Goal: Task Accomplishment & Management: Use online tool/utility

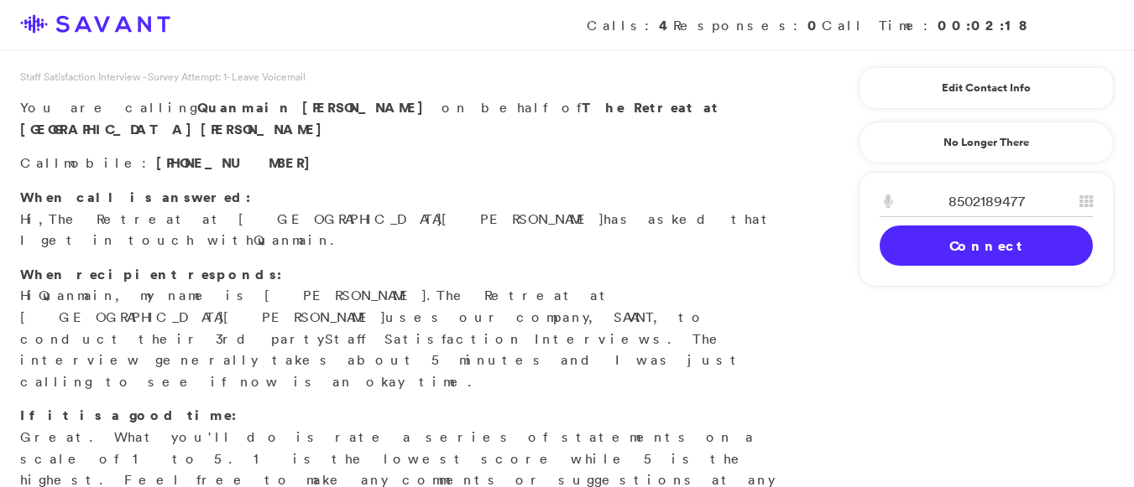
click at [985, 255] on link "Connect" at bounding box center [985, 246] width 213 height 40
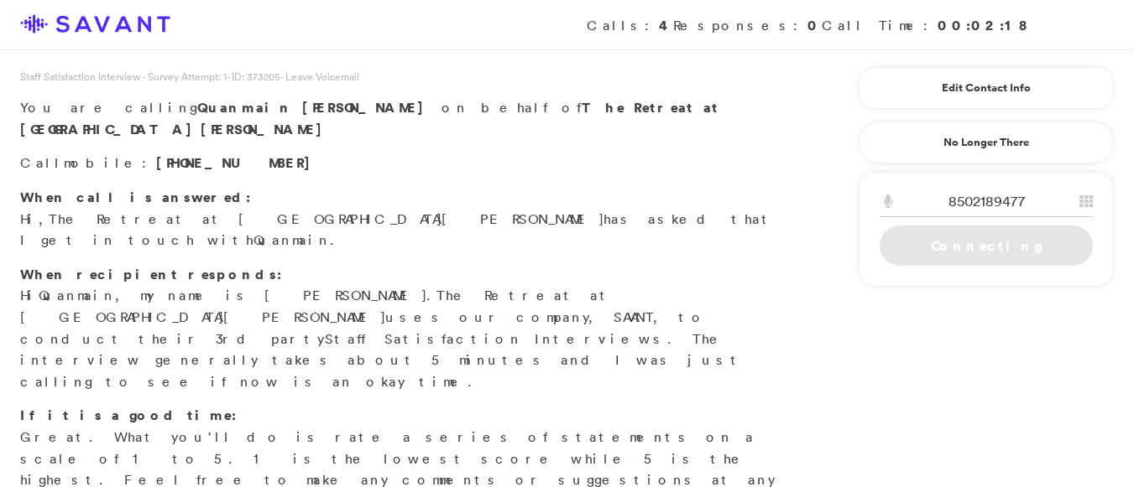
click at [961, 268] on div "8502189477 1 2 A B C 3 D E F 4 G H I 5 J K L 6 M N O 7 P Q R S 8 T U V 9 W X Y …" at bounding box center [985, 229] width 255 height 115
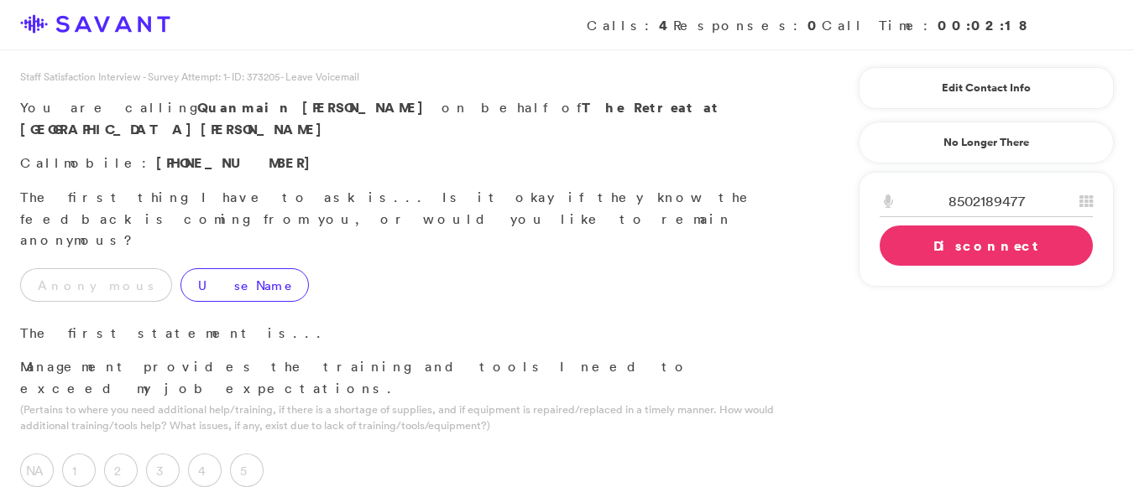
click at [180, 268] on label "Use Name" at bounding box center [244, 285] width 128 height 34
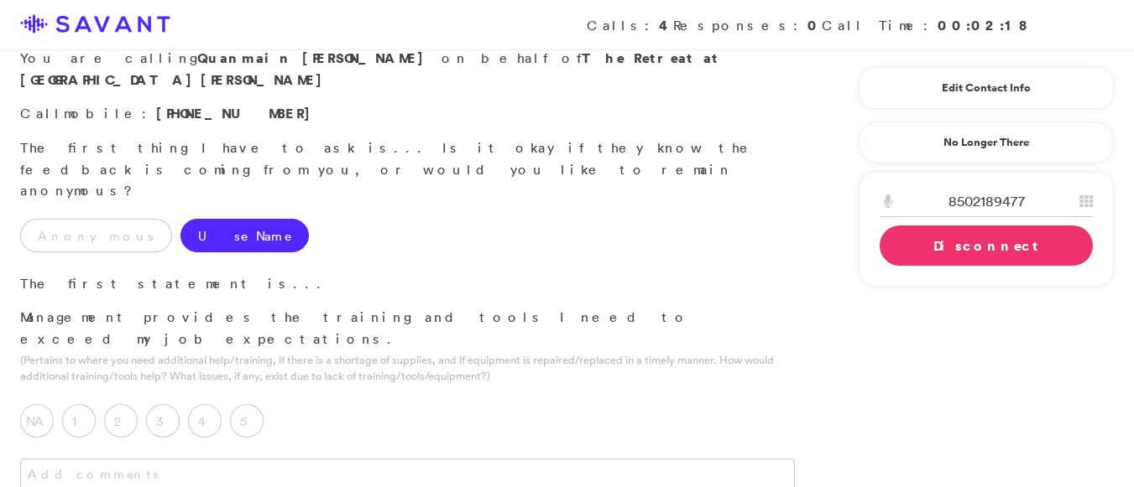
scroll to position [59, 0]
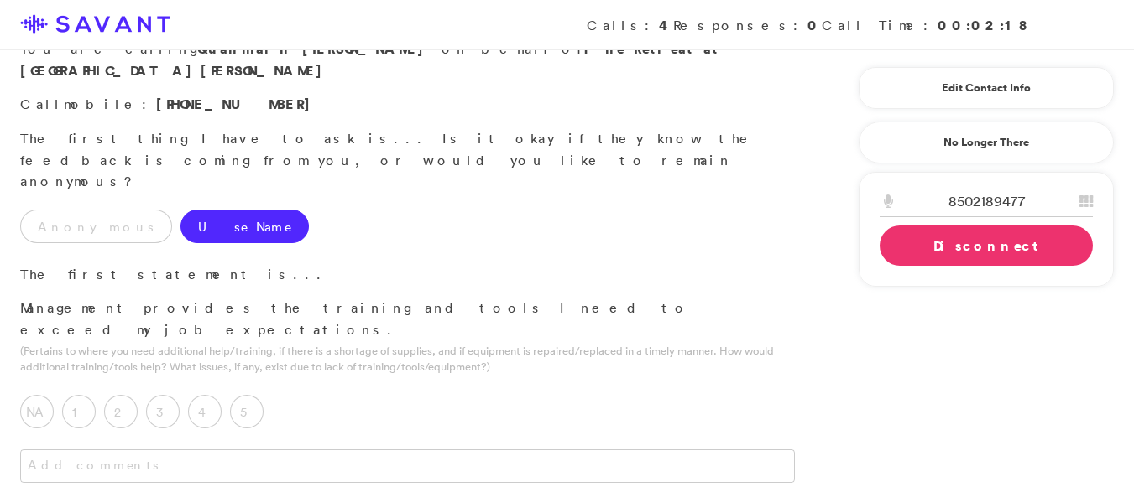
click at [996, 247] on link "Disconnect" at bounding box center [985, 246] width 213 height 40
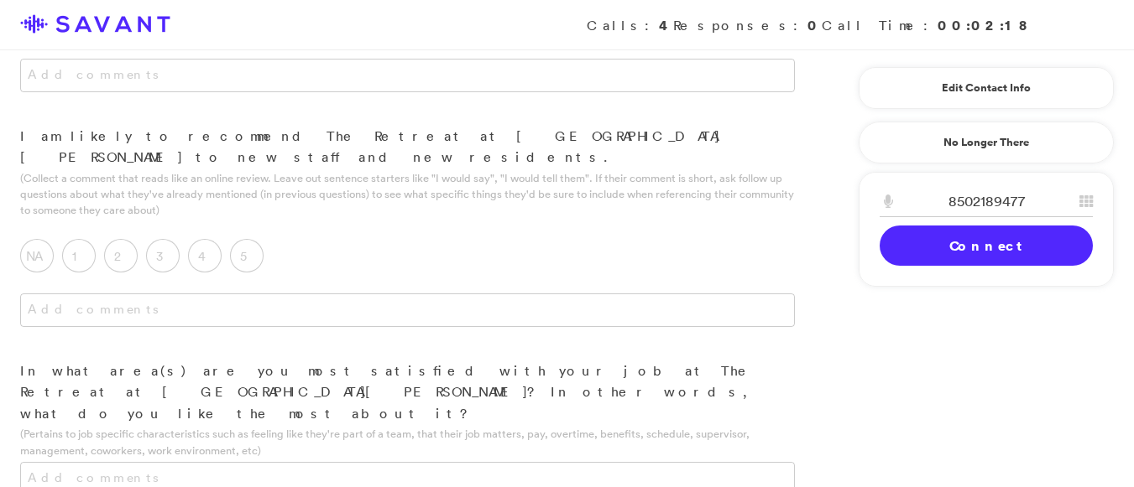
scroll to position [1613, 0]
drag, startPoint x: 1128, startPoint y: 366, endPoint x: 1145, endPoint y: 415, distance: 52.5
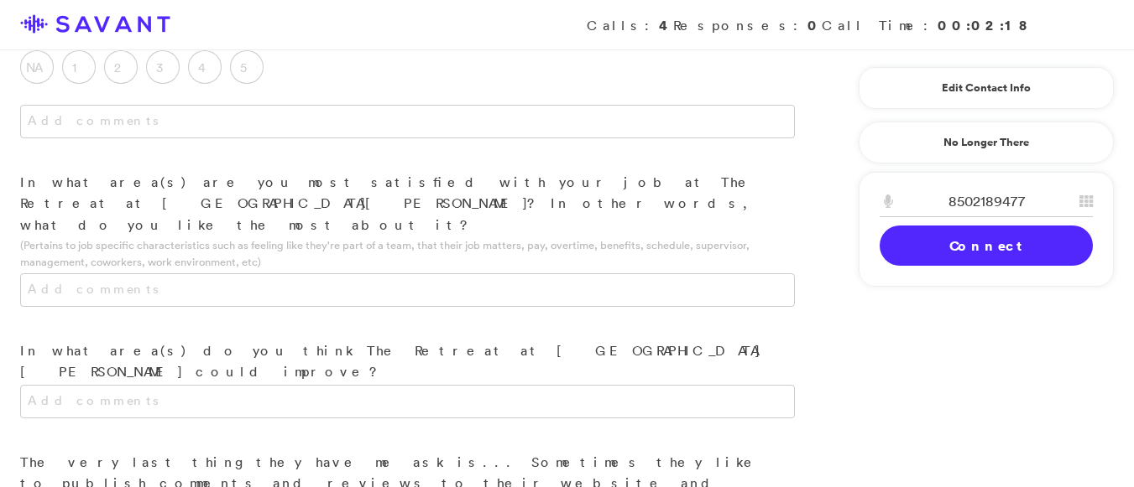
scroll to position [1900, 0]
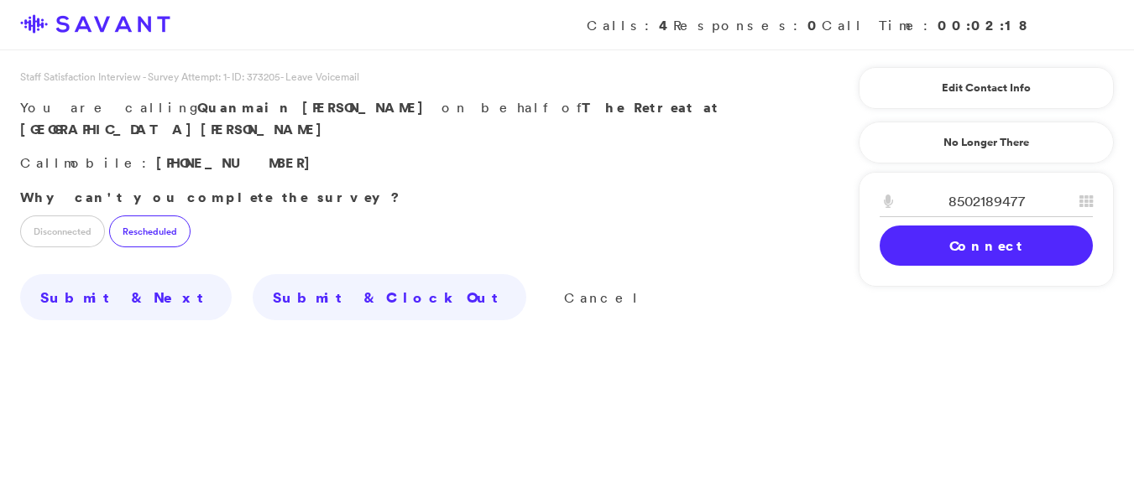
click at [138, 219] on label "Rescheduled" at bounding box center [149, 232] width 81 height 32
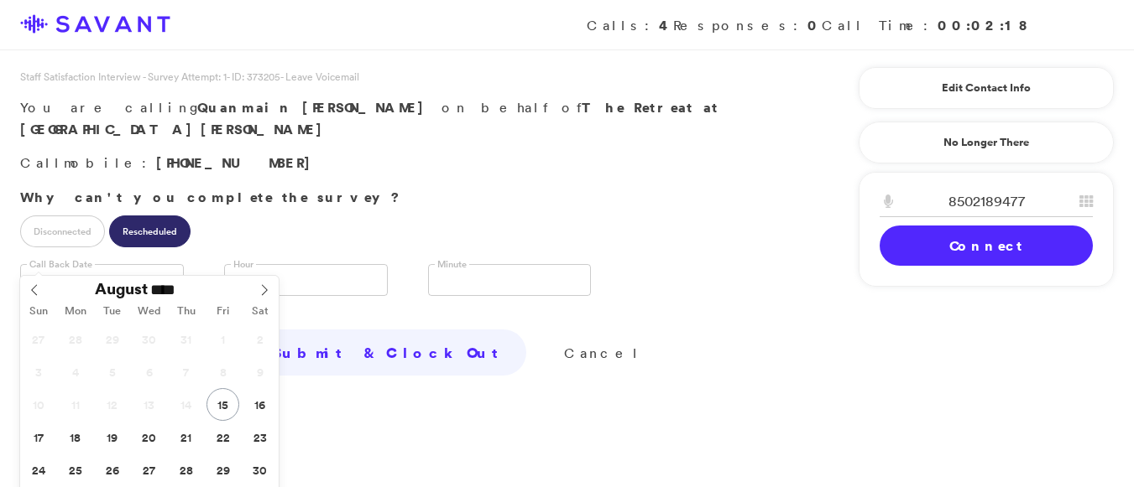
click at [105, 264] on input "text" at bounding box center [102, 280] width 164 height 32
type input "**********"
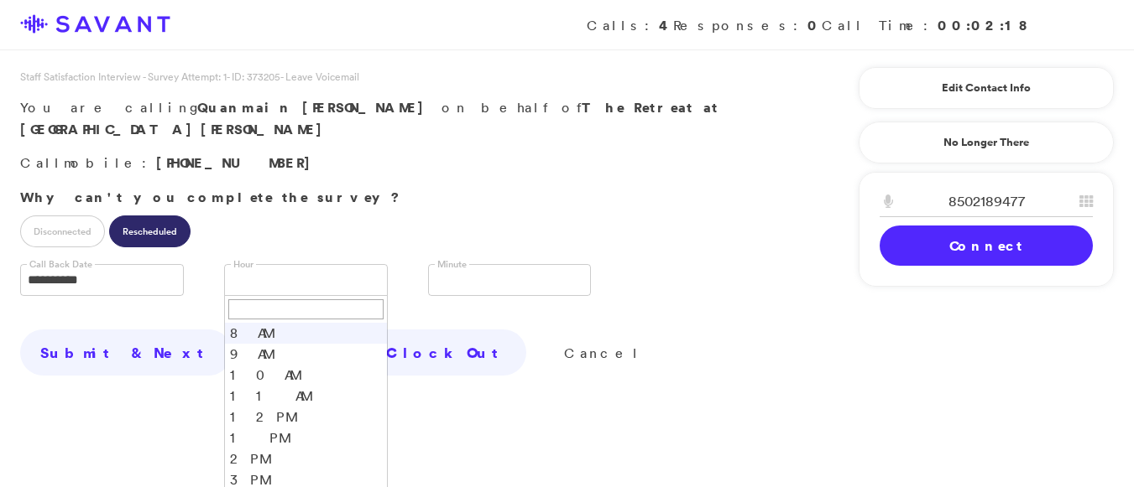
click at [294, 264] on link at bounding box center [306, 280] width 164 height 32
click at [256, 386] on li "11 AM" at bounding box center [306, 396] width 162 height 21
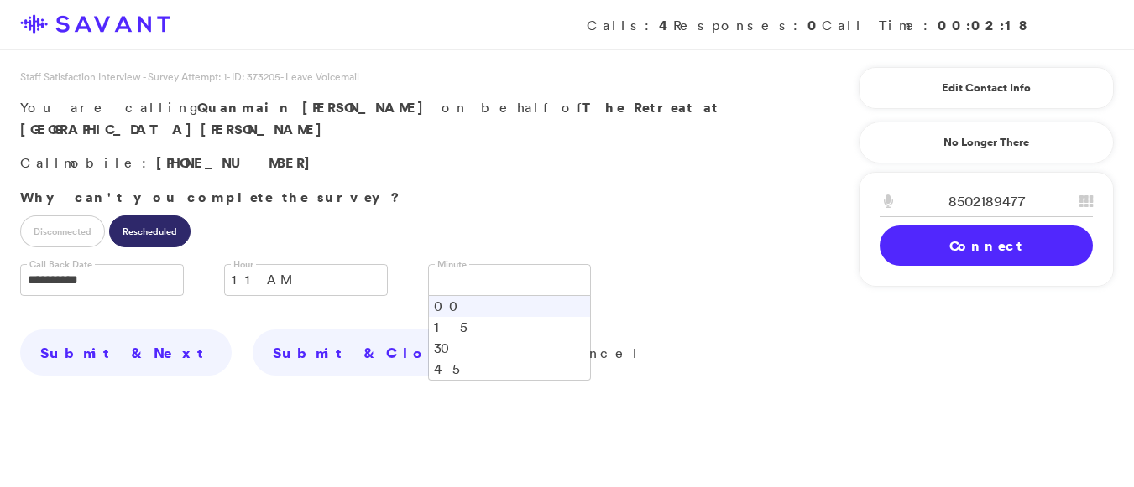
click at [489, 264] on link at bounding box center [510, 280] width 164 height 32
click at [441, 296] on li "00" at bounding box center [510, 306] width 162 height 21
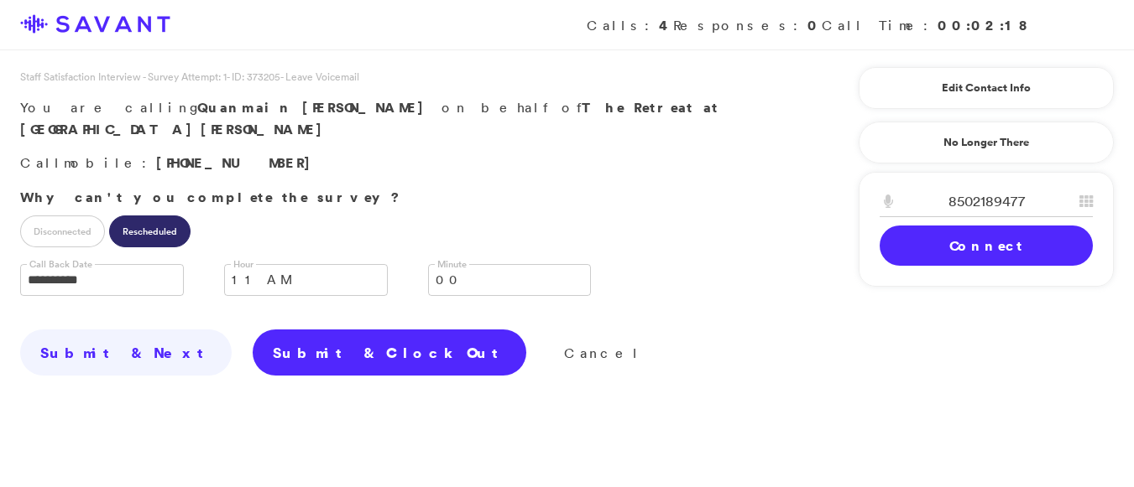
click at [253, 342] on link "Submit & Clock Out" at bounding box center [390, 353] width 274 height 47
